Goal: Task Accomplishment & Management: Use online tool/utility

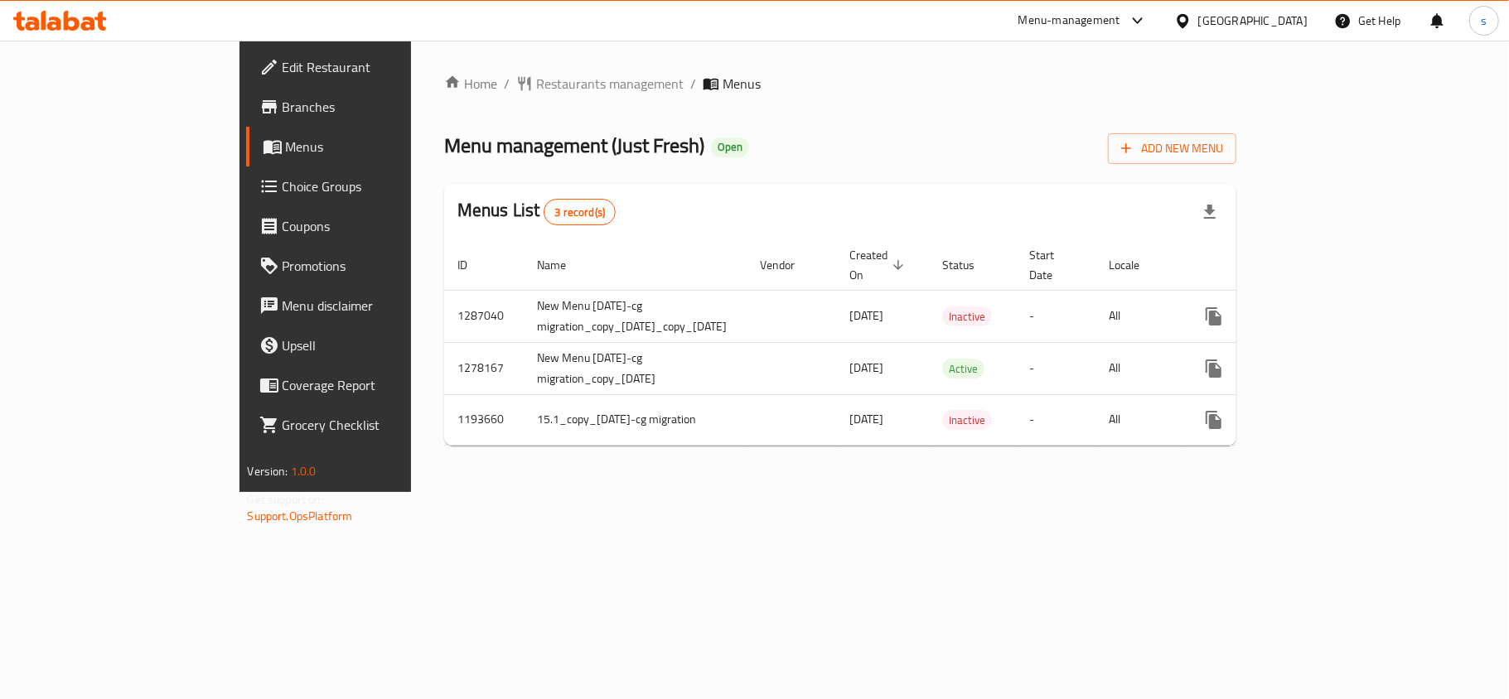
click at [283, 182] on span "Choice Groups" at bounding box center [381, 186] width 196 height 20
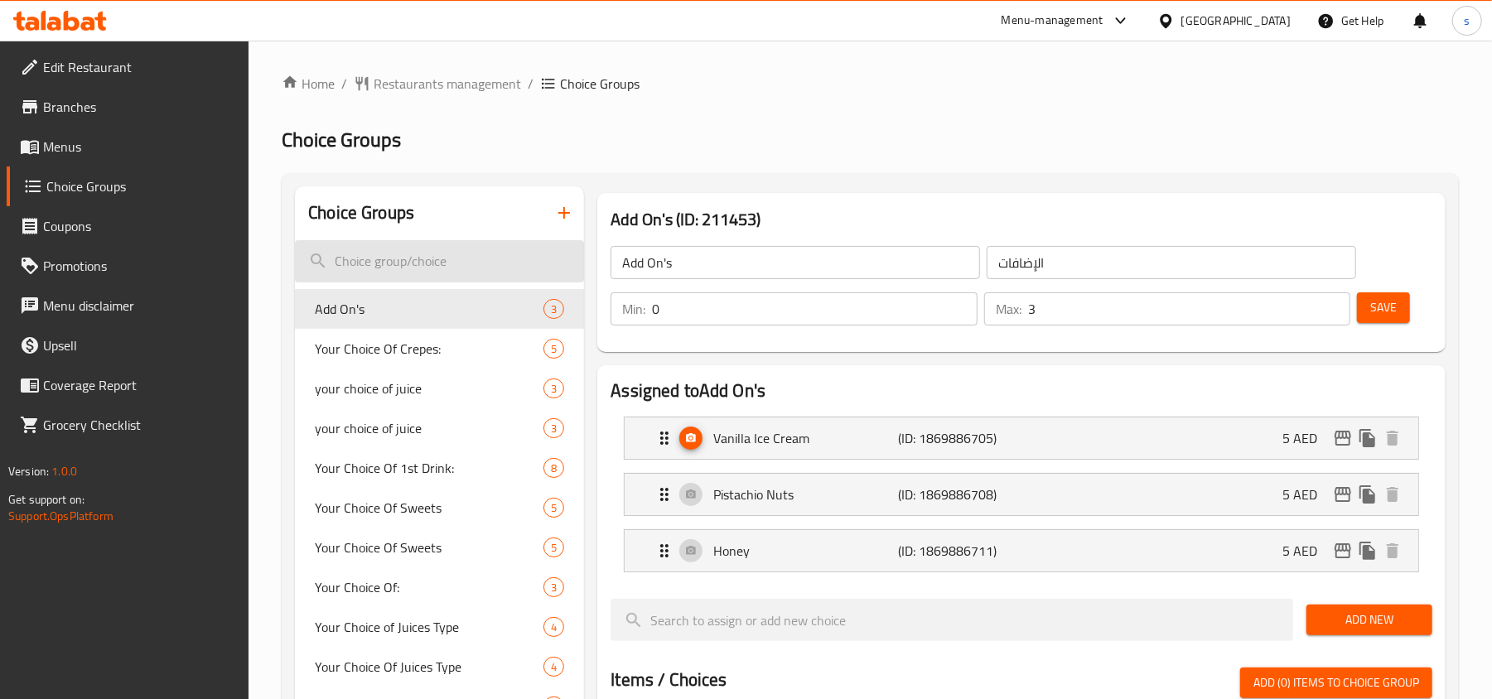
click at [395, 266] on input "search" at bounding box center [439, 261] width 289 height 42
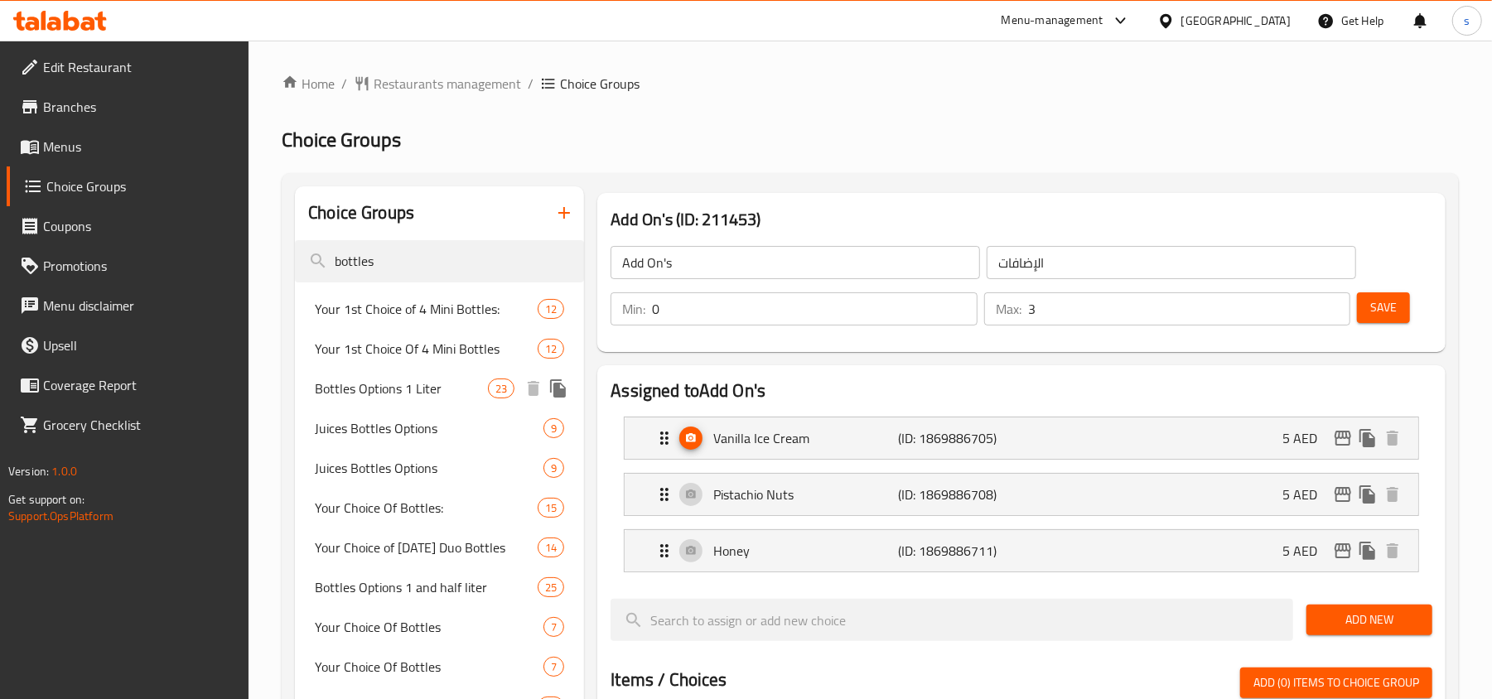
type input "bottles"
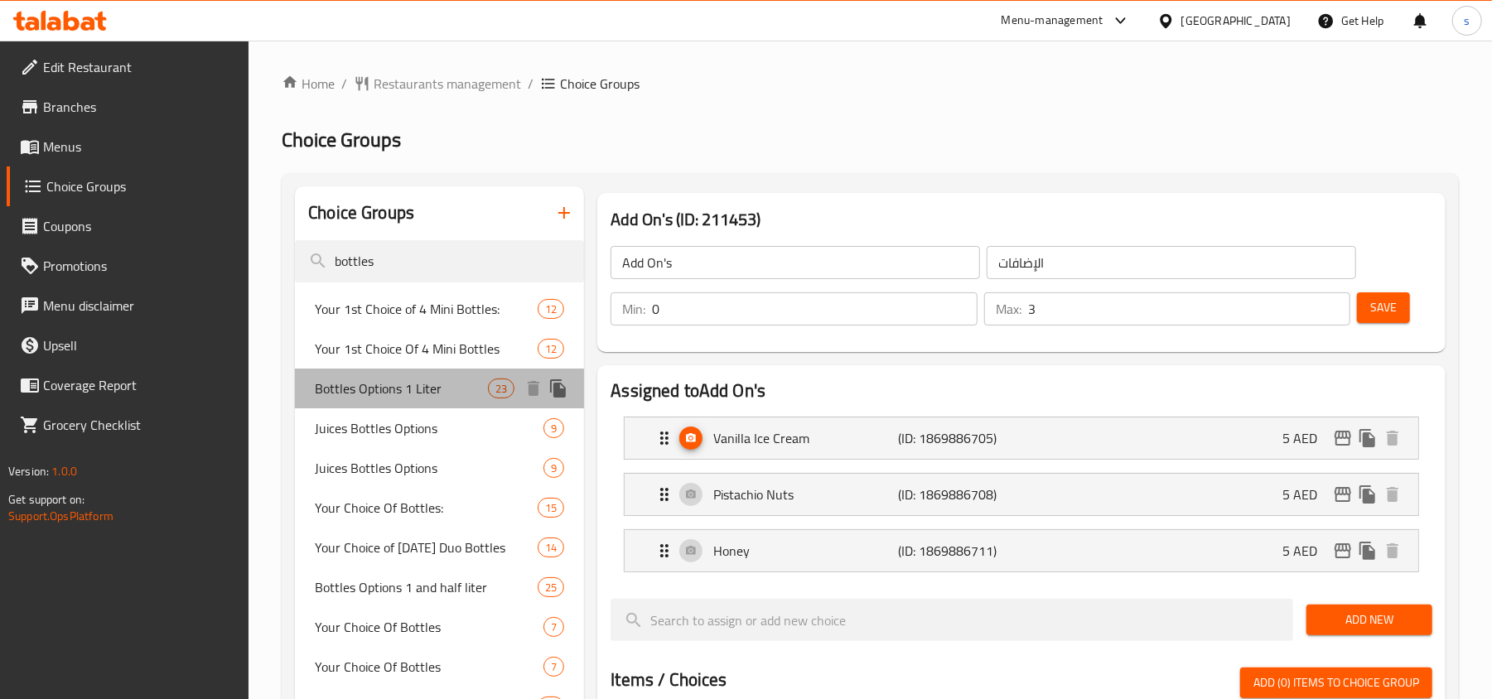
click at [393, 385] on span "Bottles Options 1 Liter" at bounding box center [401, 389] width 173 height 20
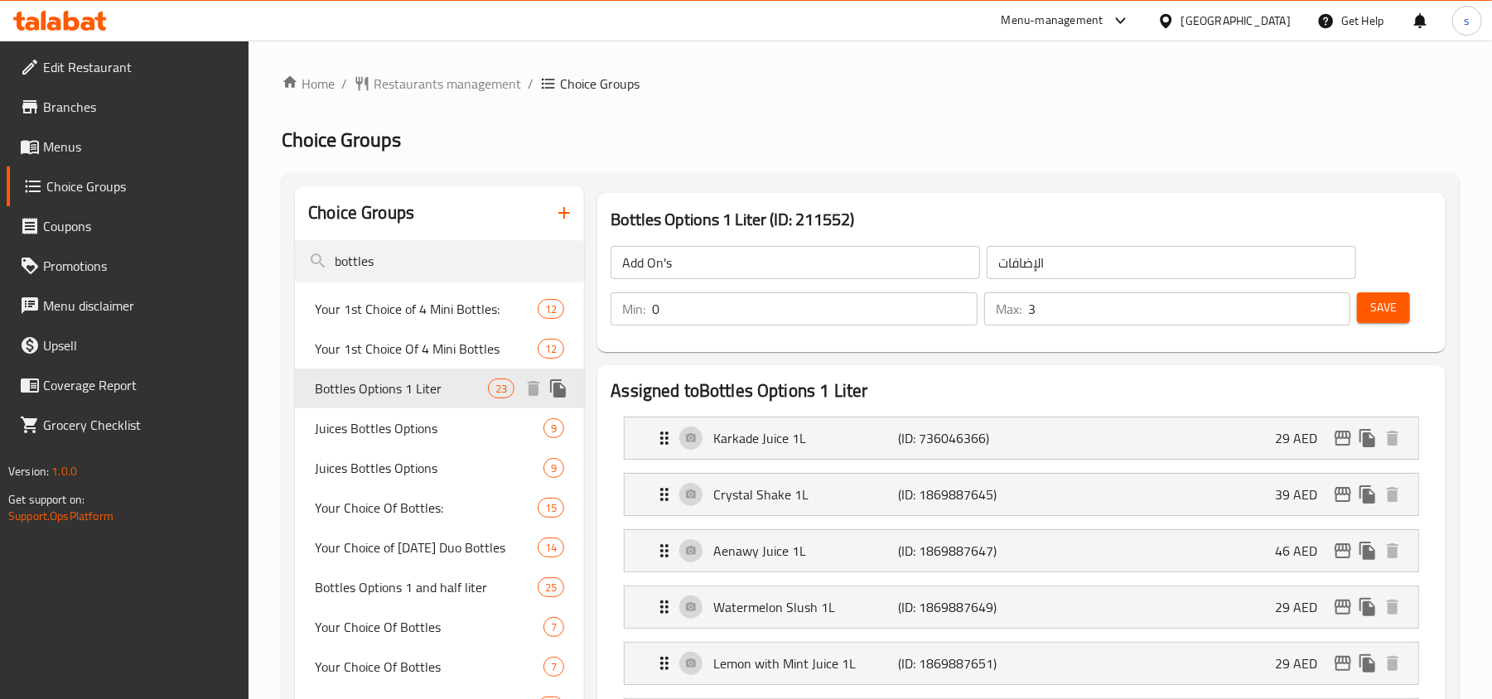
type input "Bottles Options 1 Liter"
type input "خيارات الغرشات 1 لتر"
type input "1"
type input "22"
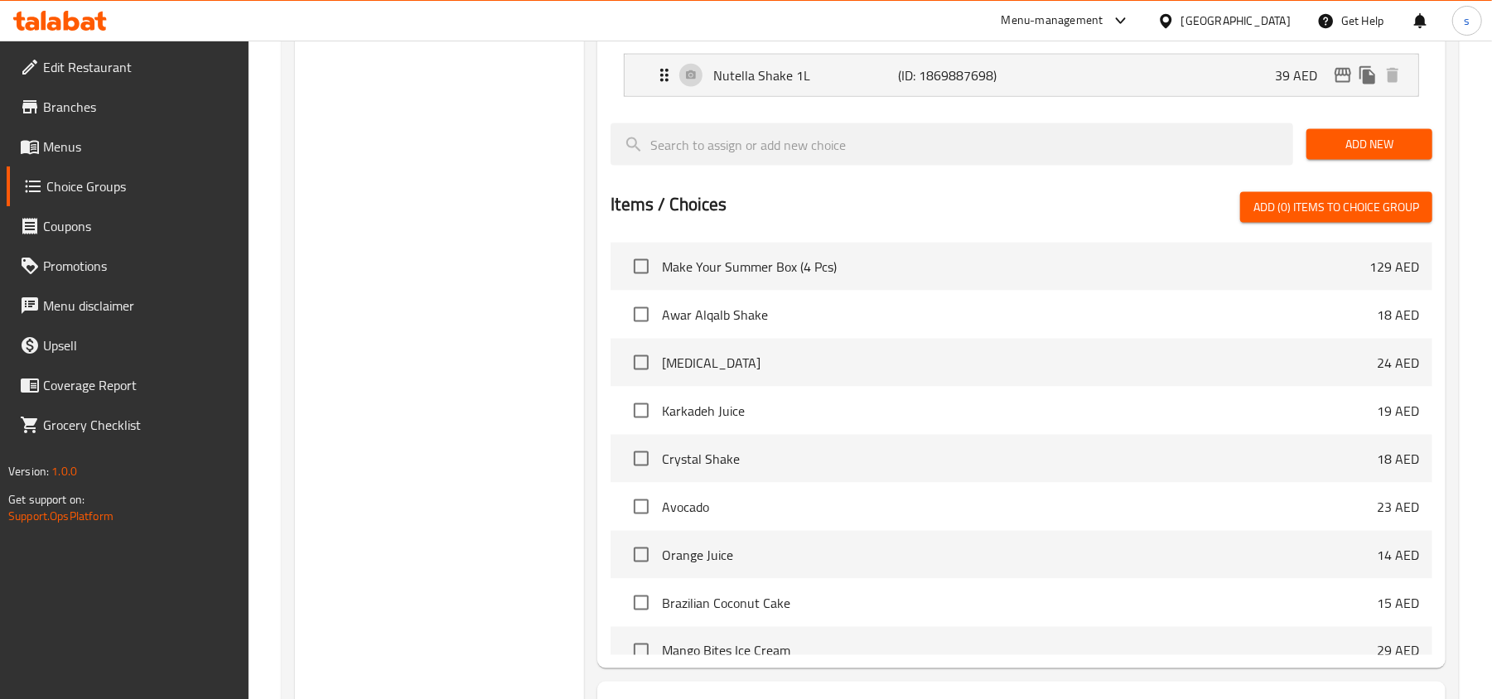
scroll to position [1312, 0]
